Goal: Check status: Check status

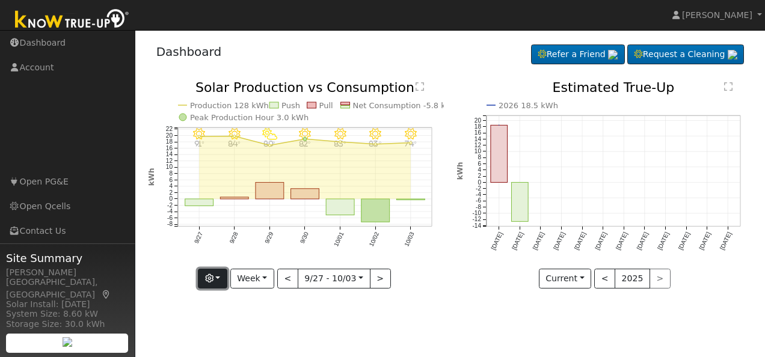
click at [224, 276] on button "button" at bounding box center [212, 279] width 29 height 20
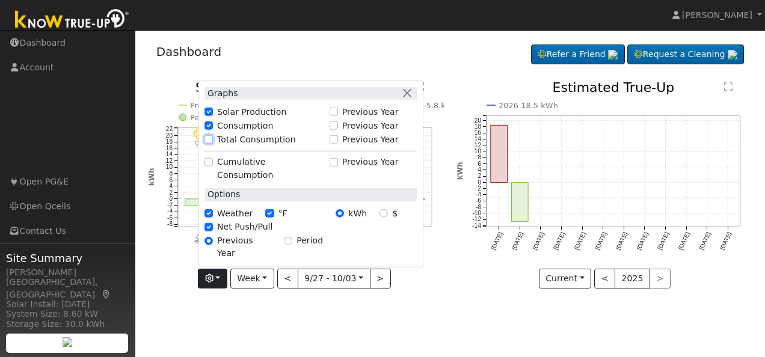
click at [213, 144] on input "Total Consumption" at bounding box center [208, 139] width 8 height 8
checkbox input "true"
click at [265, 275] on button "Week" at bounding box center [252, 279] width 44 height 20
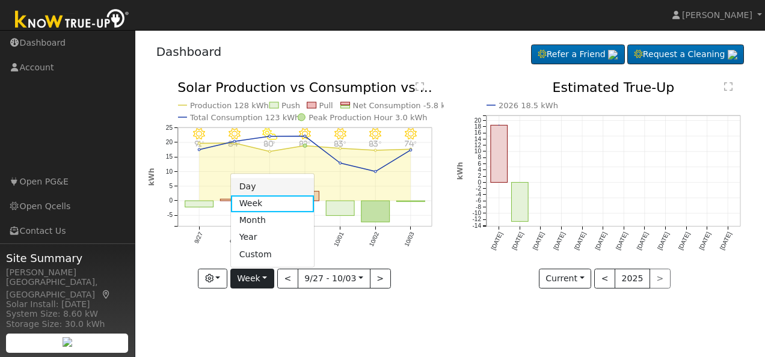
click at [260, 186] on link "Day" at bounding box center [273, 187] width 84 height 17
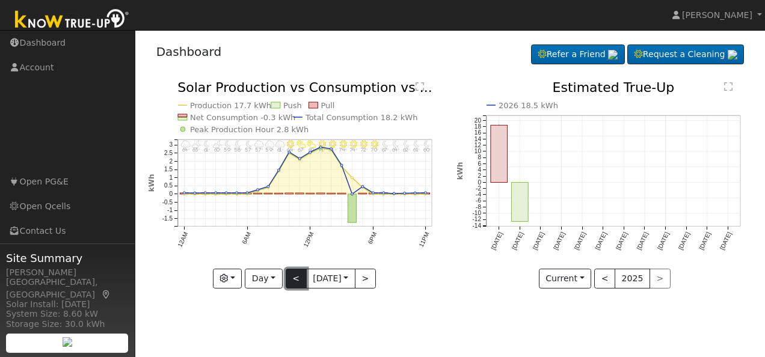
click at [293, 275] on button "<" at bounding box center [296, 279] width 21 height 20
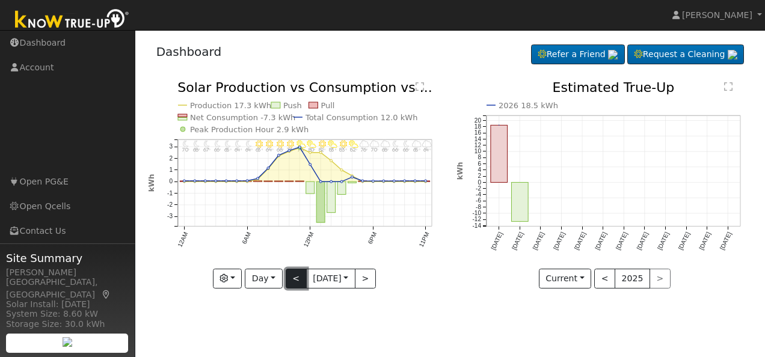
click at [293, 275] on button "<" at bounding box center [296, 279] width 21 height 20
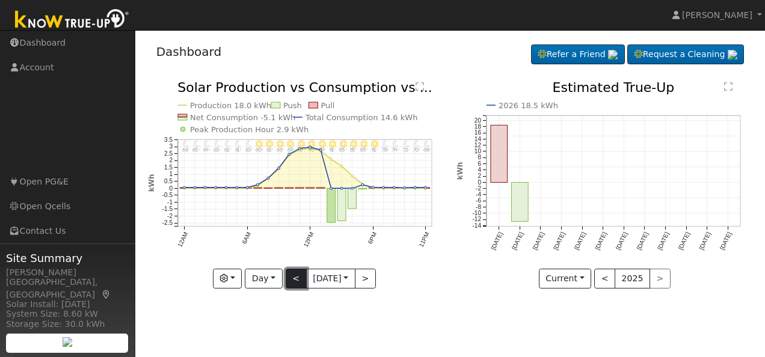
click at [293, 275] on button "<" at bounding box center [296, 279] width 21 height 20
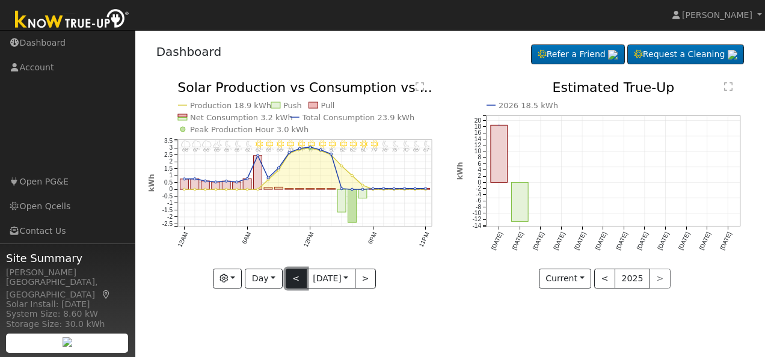
click at [293, 275] on button "<" at bounding box center [296, 279] width 21 height 20
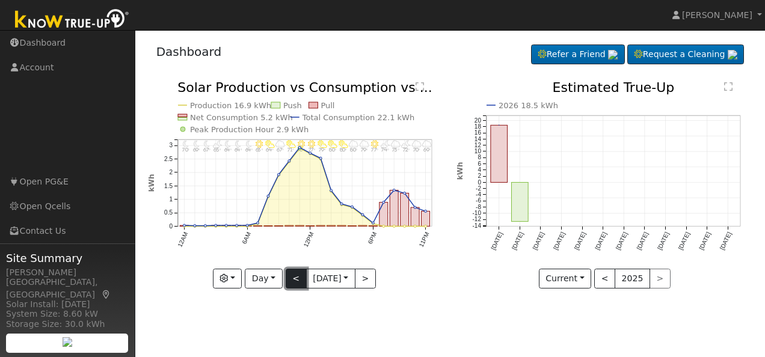
click at [293, 275] on button "<" at bounding box center [296, 279] width 21 height 20
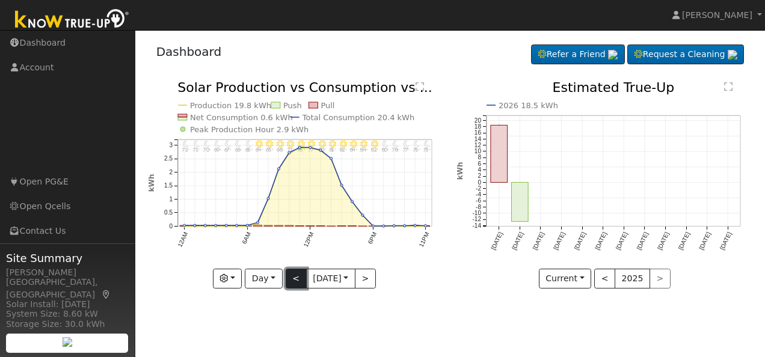
click at [293, 275] on button "<" at bounding box center [296, 279] width 21 height 20
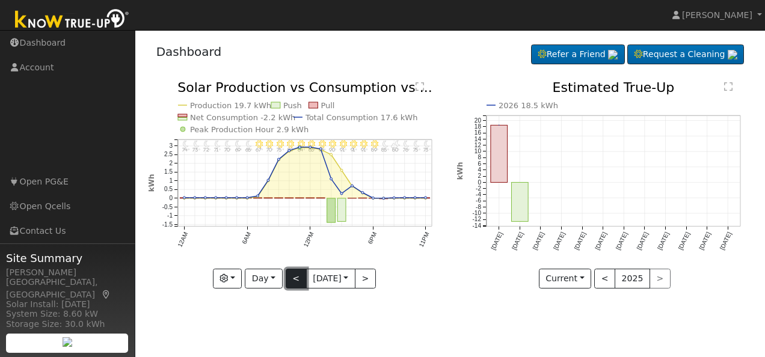
click at [293, 275] on button "<" at bounding box center [296, 279] width 21 height 20
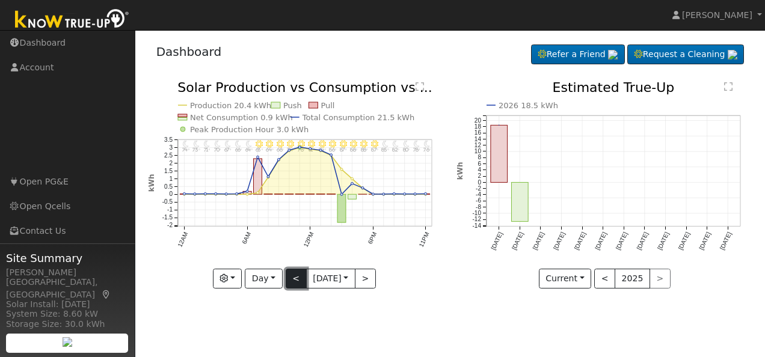
click at [293, 275] on button "<" at bounding box center [296, 279] width 21 height 20
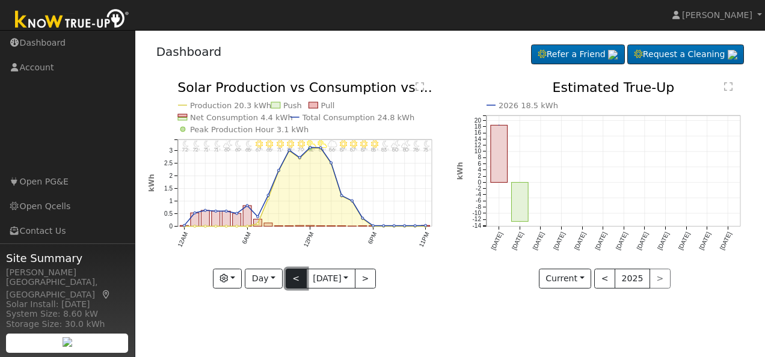
click at [293, 275] on button "<" at bounding box center [296, 279] width 21 height 20
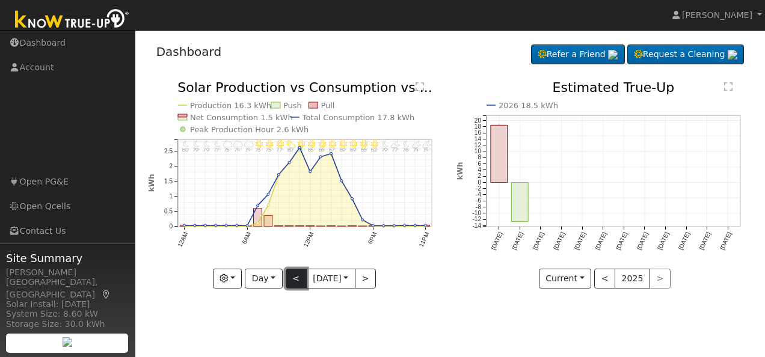
click at [293, 275] on button "<" at bounding box center [296, 279] width 21 height 20
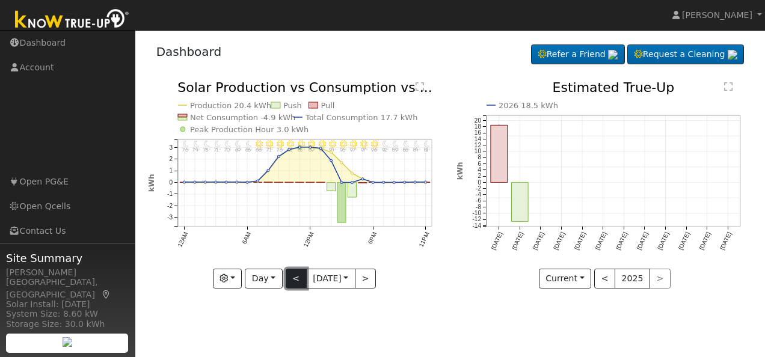
click at [293, 275] on button "<" at bounding box center [296, 279] width 21 height 20
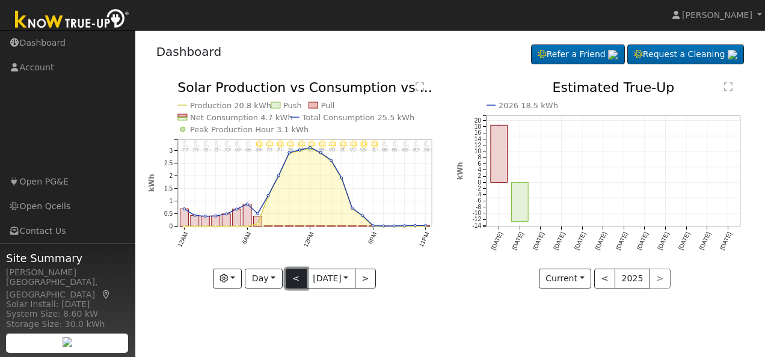
click at [293, 275] on button "<" at bounding box center [296, 279] width 21 height 20
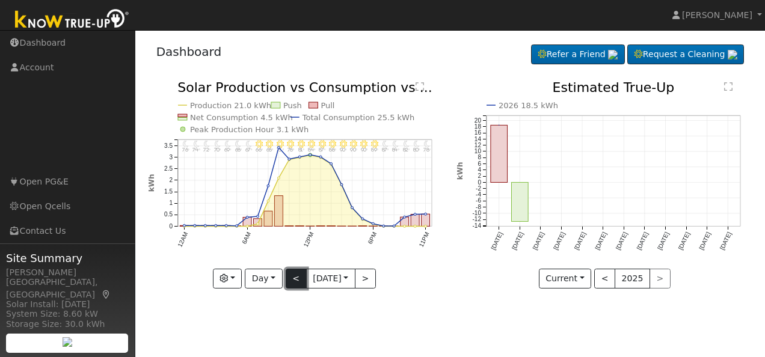
click at [293, 275] on button "<" at bounding box center [296, 279] width 21 height 20
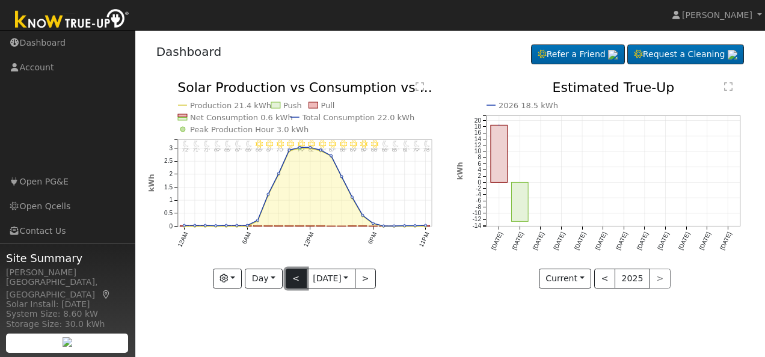
click at [293, 275] on button "<" at bounding box center [296, 279] width 21 height 20
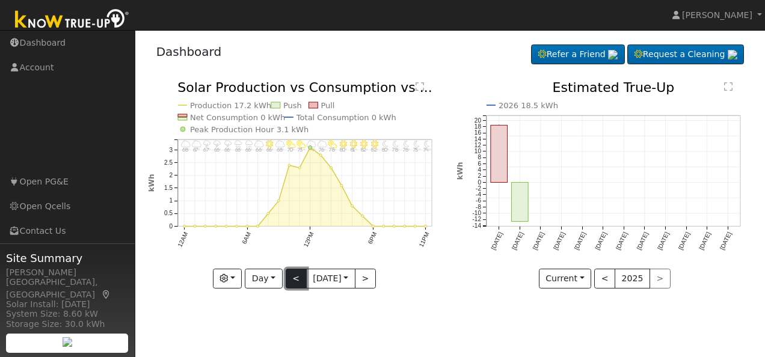
click at [293, 275] on button "<" at bounding box center [296, 279] width 21 height 20
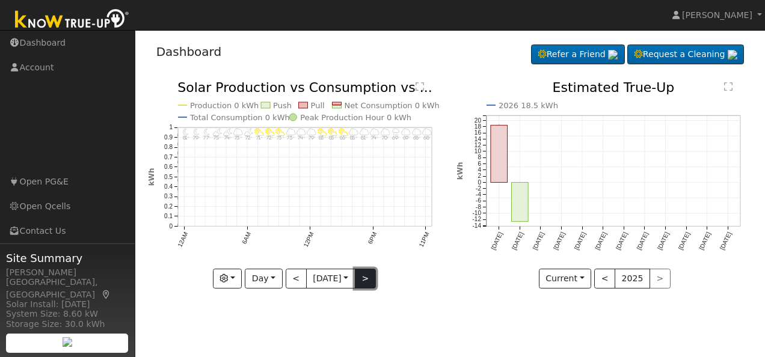
click at [368, 272] on button ">" at bounding box center [365, 279] width 21 height 20
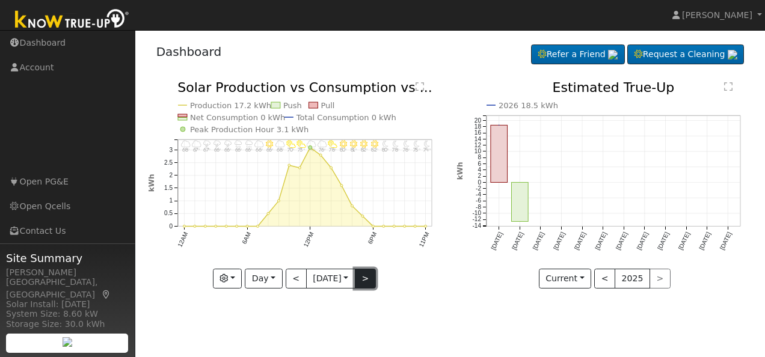
click at [368, 272] on button ">" at bounding box center [365, 279] width 21 height 20
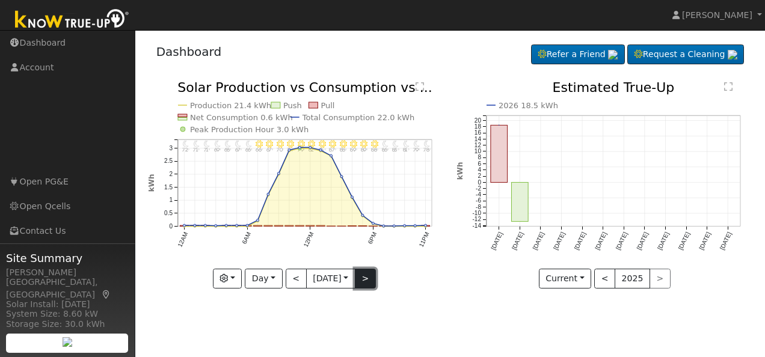
click at [368, 272] on button ">" at bounding box center [365, 279] width 21 height 20
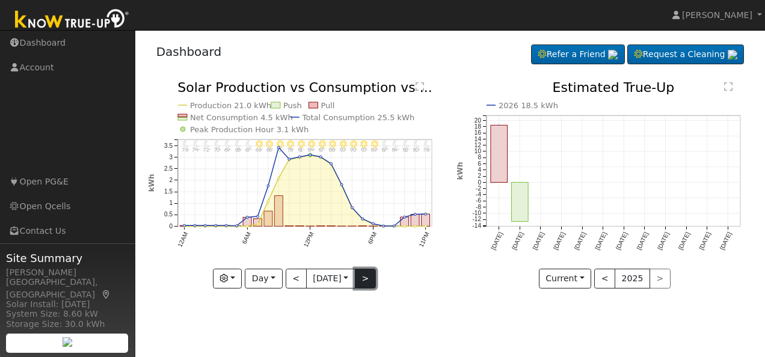
click at [368, 272] on button ">" at bounding box center [365, 279] width 21 height 20
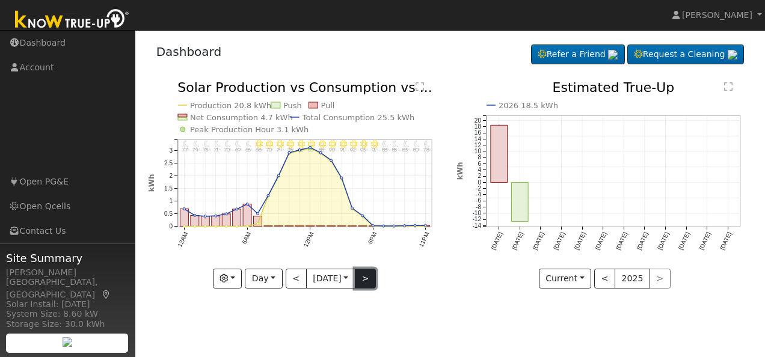
click at [368, 272] on button ">" at bounding box center [365, 279] width 21 height 20
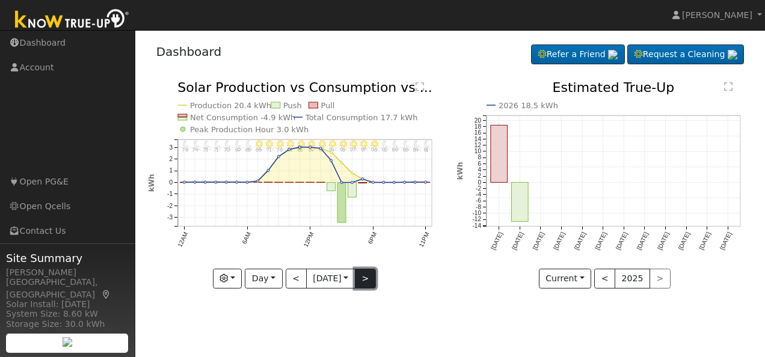
click at [368, 272] on button ">" at bounding box center [365, 279] width 21 height 20
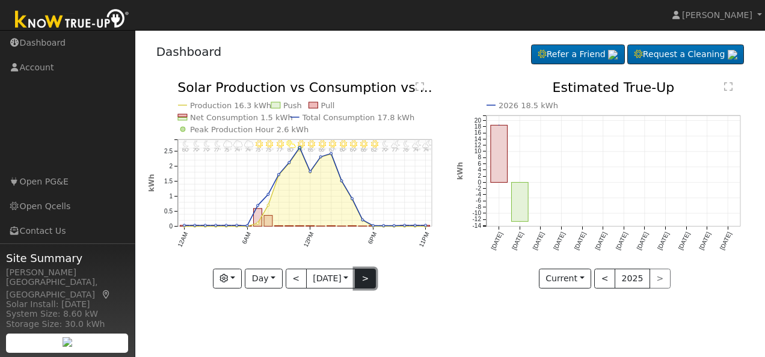
click at [368, 272] on button ">" at bounding box center [365, 279] width 21 height 20
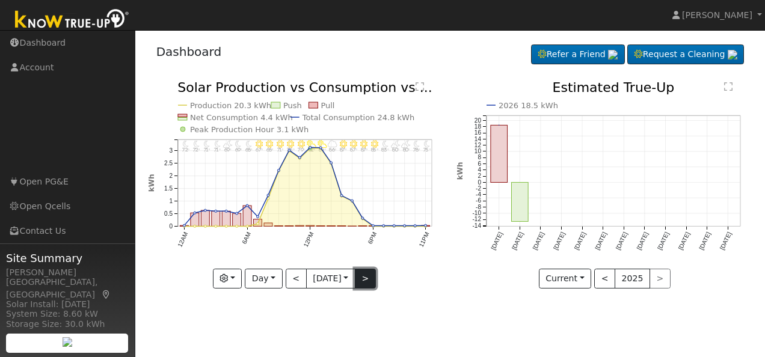
click at [368, 272] on button ">" at bounding box center [365, 279] width 21 height 20
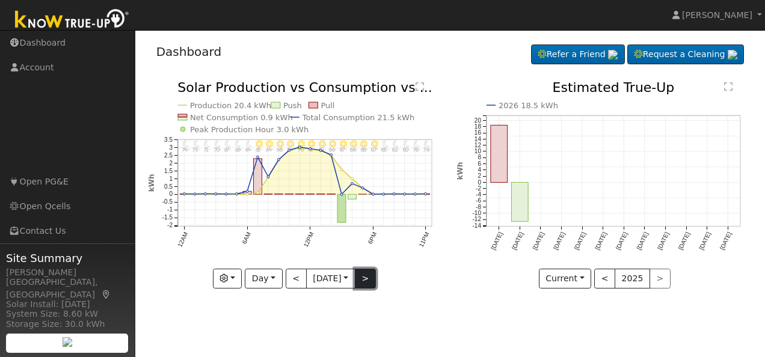
click at [368, 272] on button ">" at bounding box center [365, 279] width 21 height 20
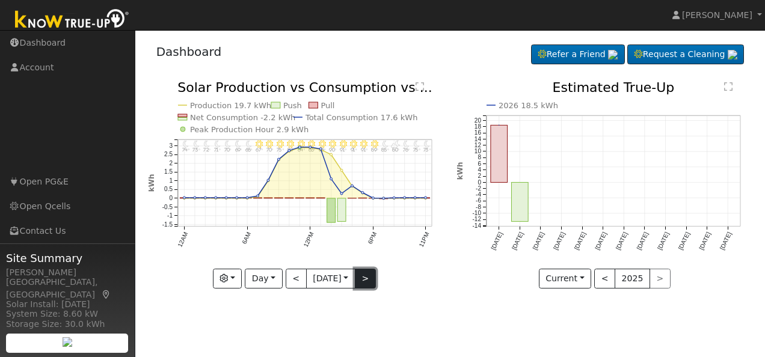
click at [368, 272] on button ">" at bounding box center [365, 279] width 21 height 20
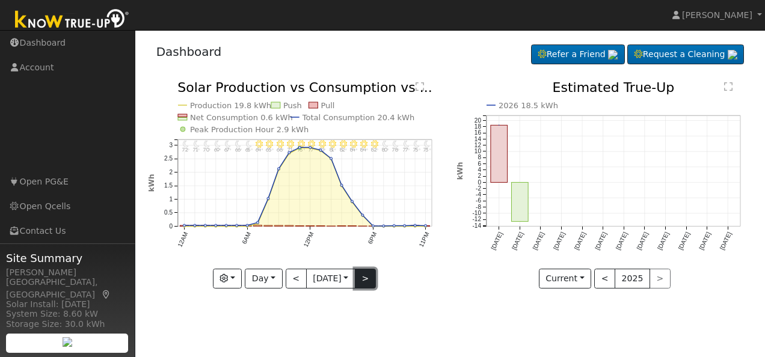
click at [368, 272] on button ">" at bounding box center [365, 279] width 21 height 20
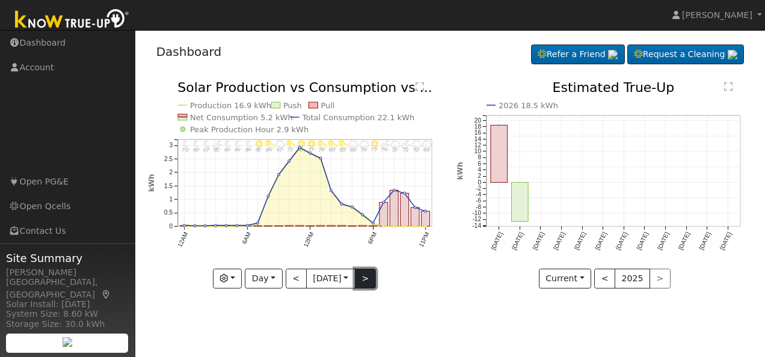
click at [368, 272] on button ">" at bounding box center [365, 279] width 21 height 20
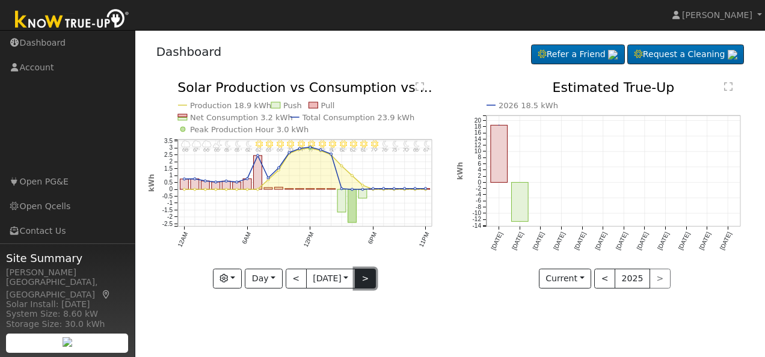
click at [368, 272] on button ">" at bounding box center [365, 279] width 21 height 20
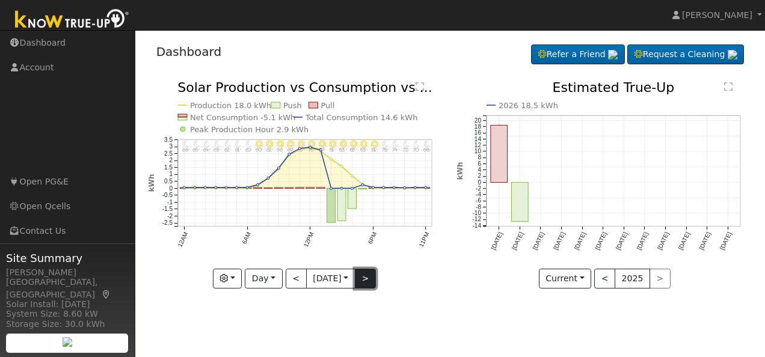
click at [368, 272] on button ">" at bounding box center [365, 279] width 21 height 20
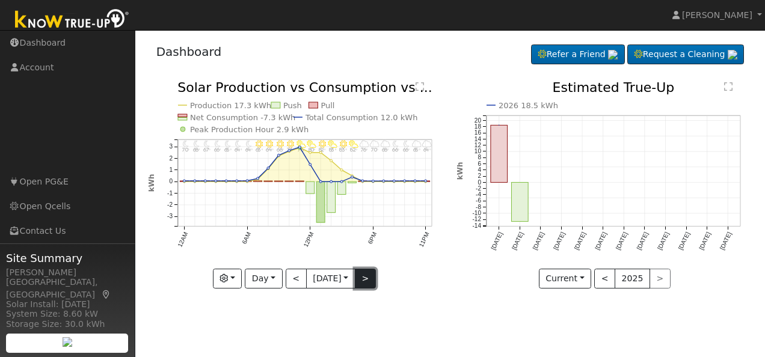
click at [368, 272] on button ">" at bounding box center [365, 279] width 21 height 20
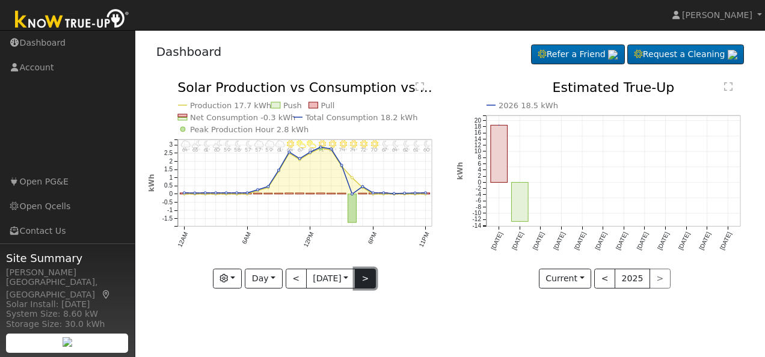
click at [368, 272] on button ">" at bounding box center [365, 279] width 21 height 20
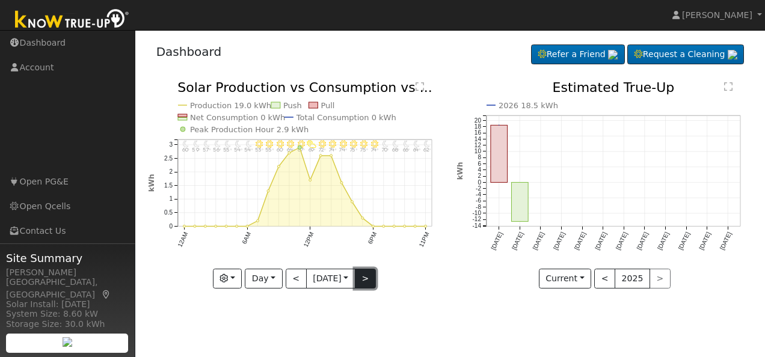
click at [368, 272] on button ">" at bounding box center [365, 279] width 21 height 20
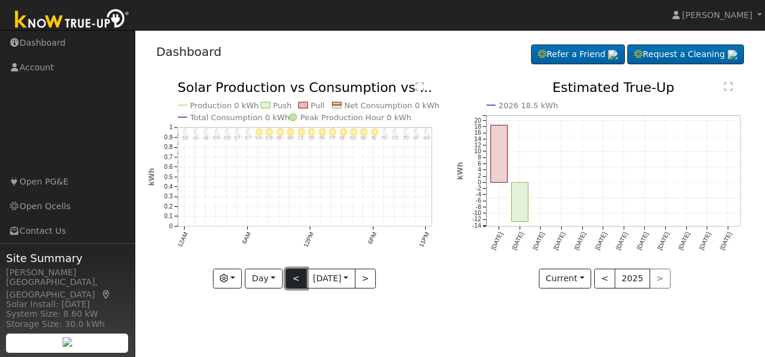
click at [287, 280] on button "<" at bounding box center [296, 279] width 21 height 20
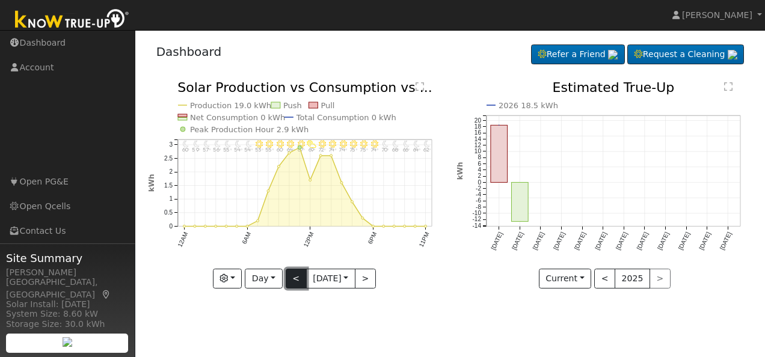
click at [287, 280] on button "<" at bounding box center [296, 279] width 21 height 20
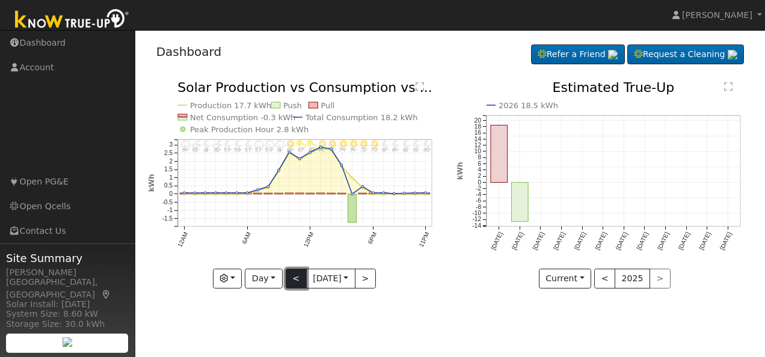
click at [287, 280] on button "<" at bounding box center [296, 279] width 21 height 20
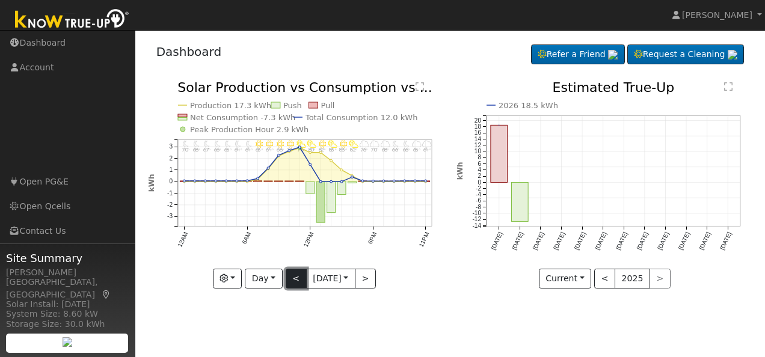
click at [287, 280] on button "<" at bounding box center [296, 279] width 21 height 20
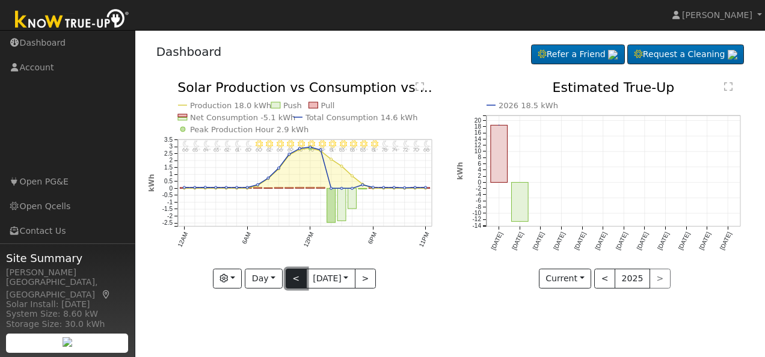
click at [287, 280] on button "<" at bounding box center [296, 279] width 21 height 20
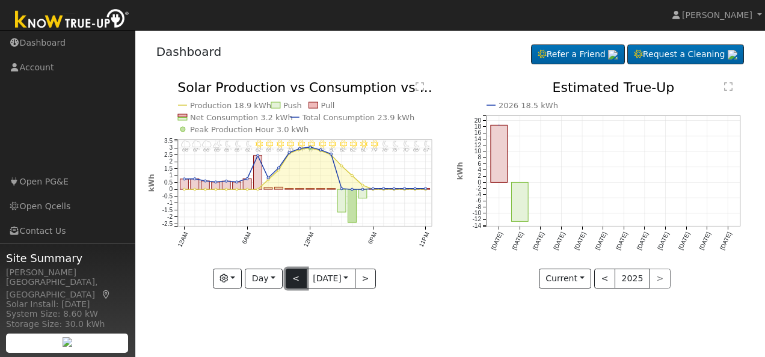
click at [287, 280] on button "<" at bounding box center [296, 279] width 21 height 20
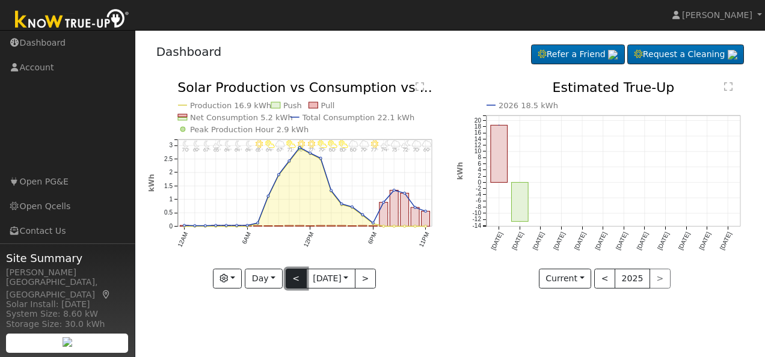
click at [287, 280] on button "<" at bounding box center [296, 279] width 21 height 20
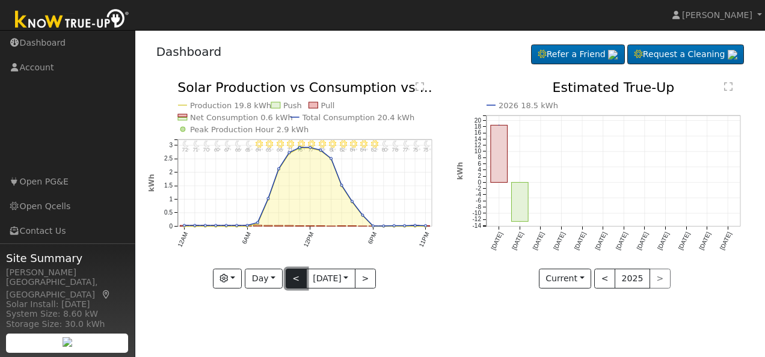
click at [287, 280] on button "<" at bounding box center [296, 279] width 21 height 20
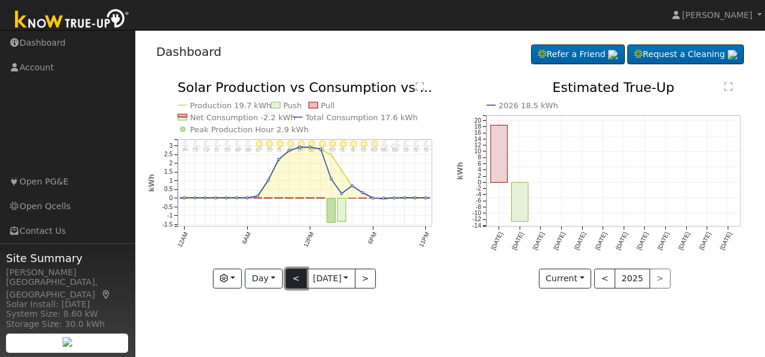
click at [287, 280] on button "<" at bounding box center [296, 279] width 21 height 20
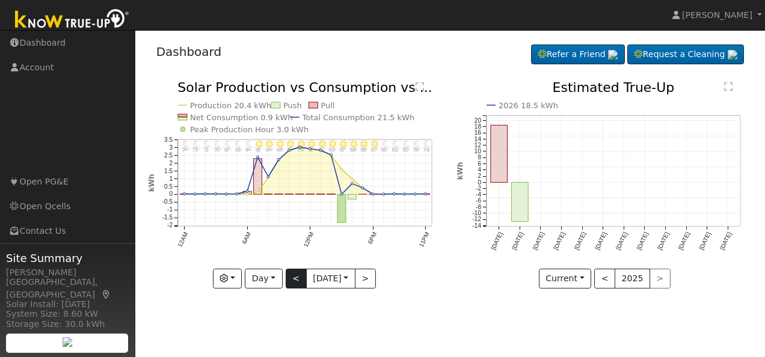
click at [287, 280] on div "11PM - Clear 76° 10PM - Clear 78° 9PM - Clear 80° 8PM - Clear 82° 7PM - Clear 8…" at bounding box center [296, 184] width 296 height 207
click at [292, 278] on button "<" at bounding box center [296, 279] width 21 height 20
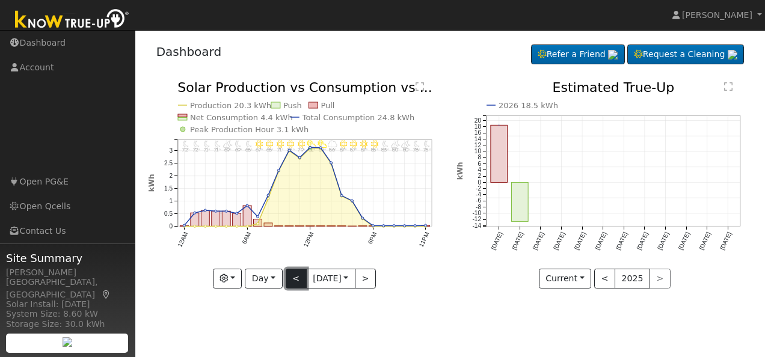
click at [292, 278] on button "<" at bounding box center [296, 279] width 21 height 20
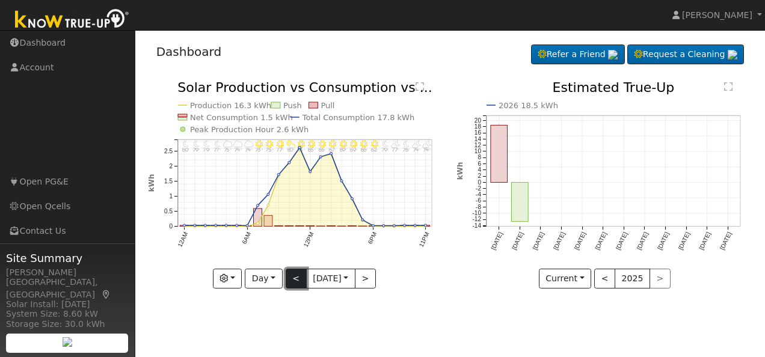
click at [292, 278] on button "<" at bounding box center [296, 279] width 21 height 20
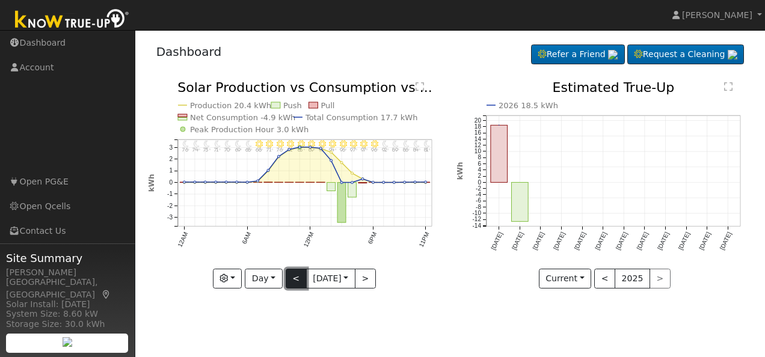
click at [292, 278] on button "<" at bounding box center [296, 279] width 21 height 20
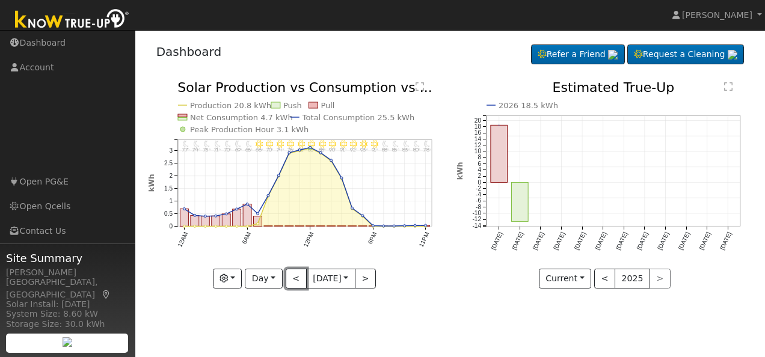
click at [292, 277] on button "<" at bounding box center [296, 279] width 21 height 20
type input "[DATE]"
